Goal: Transaction & Acquisition: Purchase product/service

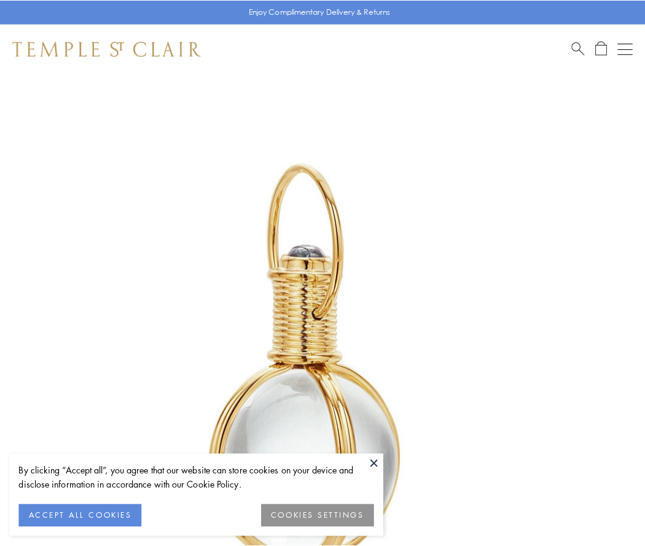
scroll to position [321, 0]
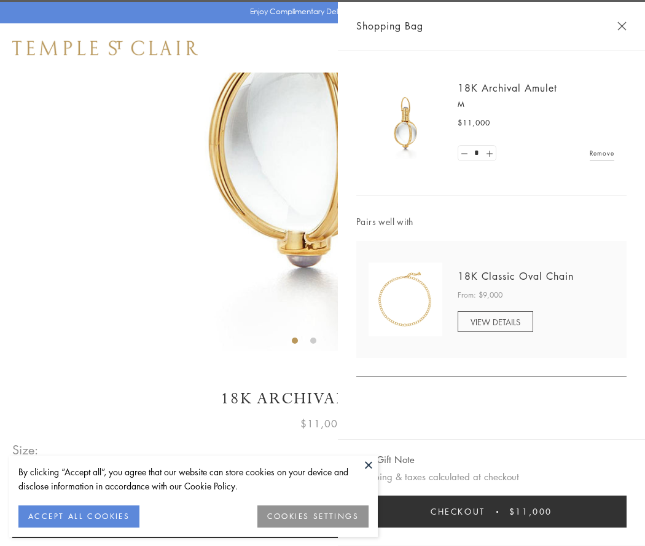
click at [492, 511] on button "Checkout $11,000" at bounding box center [491, 511] width 270 height 32
